Goal: Entertainment & Leisure: Consume media (video, audio)

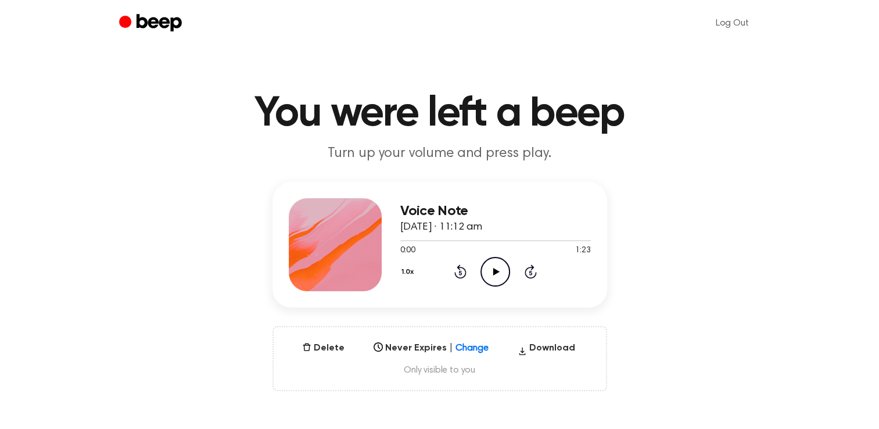
click at [489, 274] on icon "Play Audio" at bounding box center [495, 272] width 30 height 30
click at [460, 273] on icon "Rewind 5 seconds" at bounding box center [459, 271] width 13 height 15
click at [644, 348] on div "Voice Note [DATE] · 11:12 am 0:09 1:23 Your browser does not support the [objec…" at bounding box center [439, 286] width 851 height 209
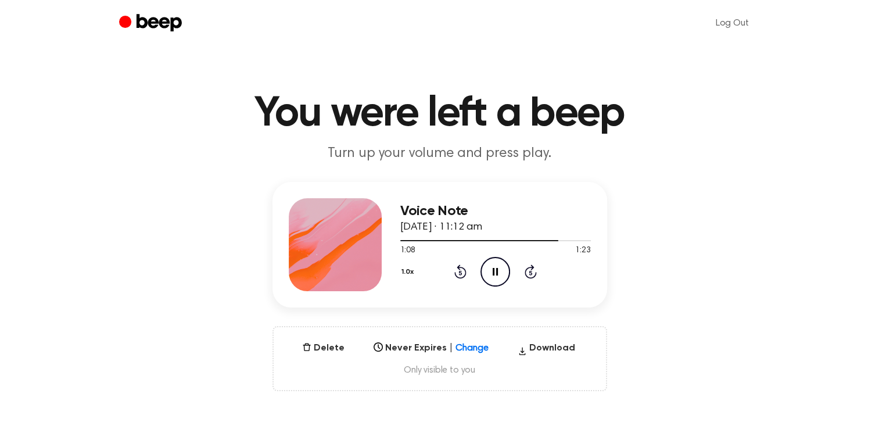
click at [456, 272] on icon "Rewind 5 seconds" at bounding box center [459, 271] width 13 height 15
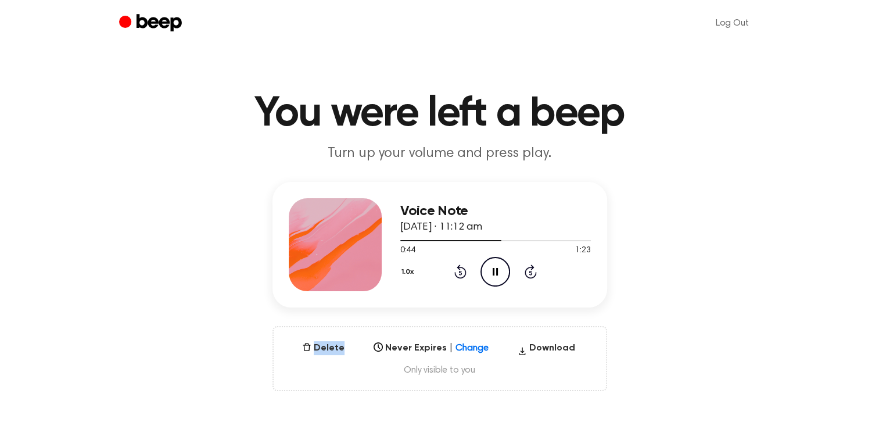
click at [456, 272] on icon "Rewind 5 seconds" at bounding box center [459, 271] width 13 height 15
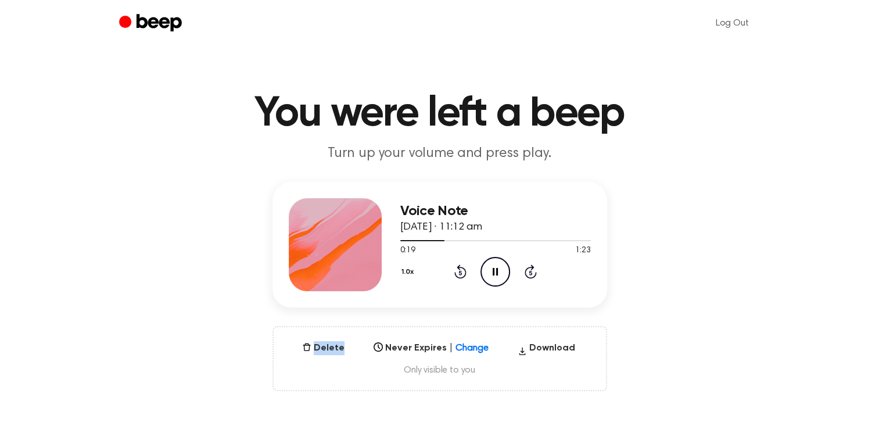
click at [456, 272] on icon "Rewind 5 seconds" at bounding box center [459, 271] width 13 height 15
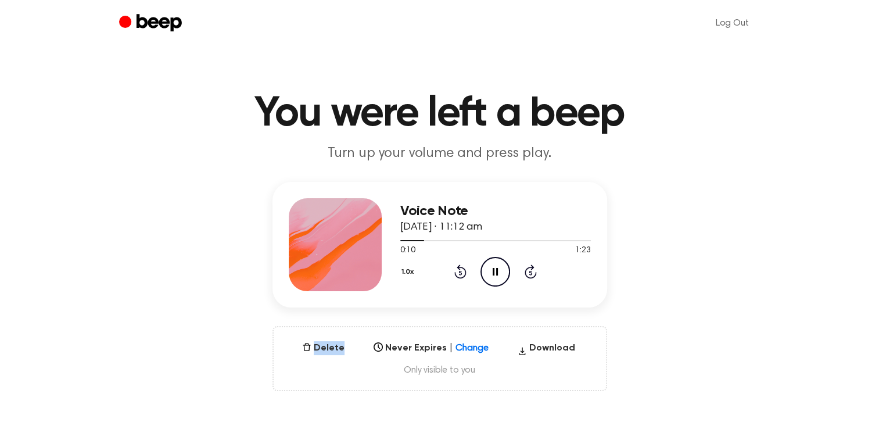
click at [456, 272] on icon "Rewind 5 seconds" at bounding box center [459, 271] width 13 height 15
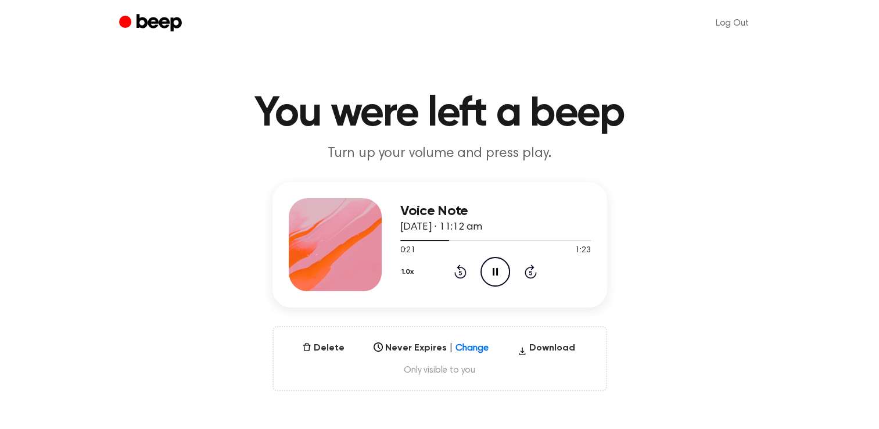
click at [456, 272] on icon "Rewind 5 seconds" at bounding box center [459, 271] width 13 height 15
click at [455, 272] on icon "Rewind 5 seconds" at bounding box center [459, 271] width 13 height 15
click at [454, 272] on icon at bounding box center [460, 271] width 12 height 14
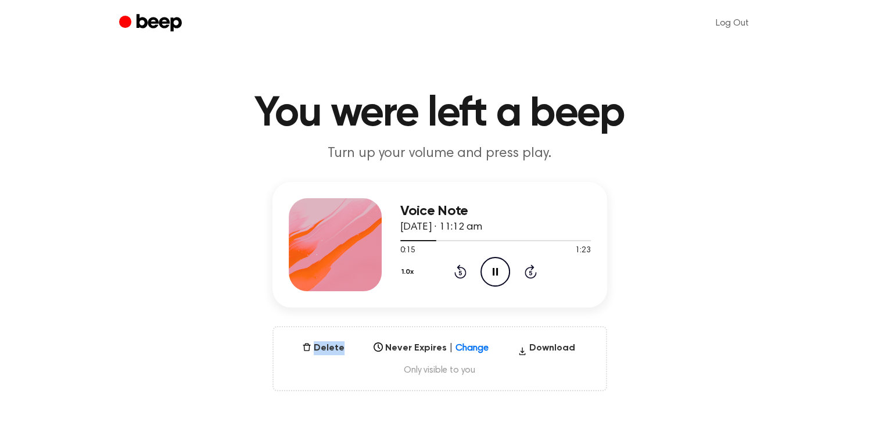
click at [453, 272] on icon "Rewind 5 seconds" at bounding box center [459, 271] width 13 height 15
click at [456, 269] on icon "Rewind 5 seconds" at bounding box center [459, 271] width 13 height 15
drag, startPoint x: 456, startPoint y: 269, endPoint x: 502, endPoint y: 273, distance: 46.1
click at [502, 273] on icon "Play Audio" at bounding box center [495, 272] width 30 height 30
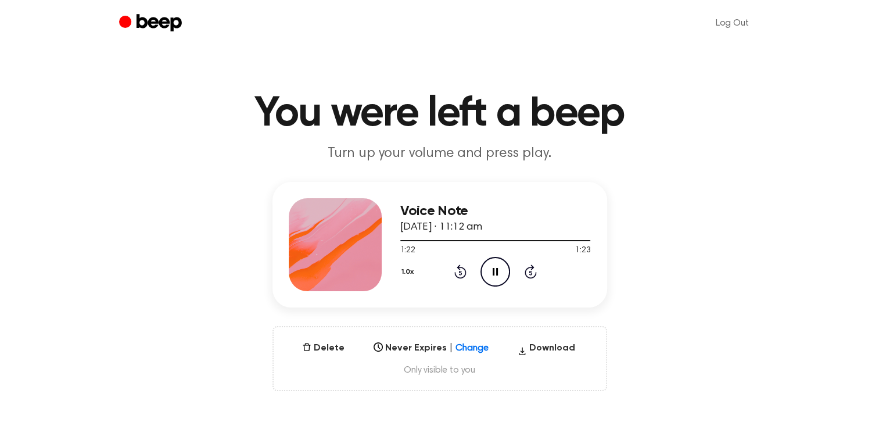
click at [458, 266] on icon at bounding box center [460, 271] width 12 height 14
